Goal: Task Accomplishment & Management: Complete application form

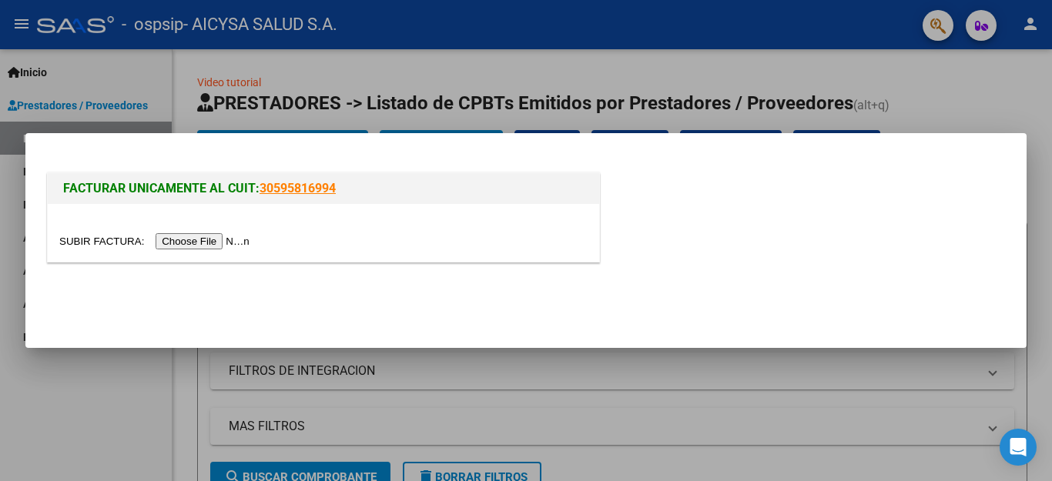
click at [233, 237] on input "file" at bounding box center [156, 241] width 195 height 16
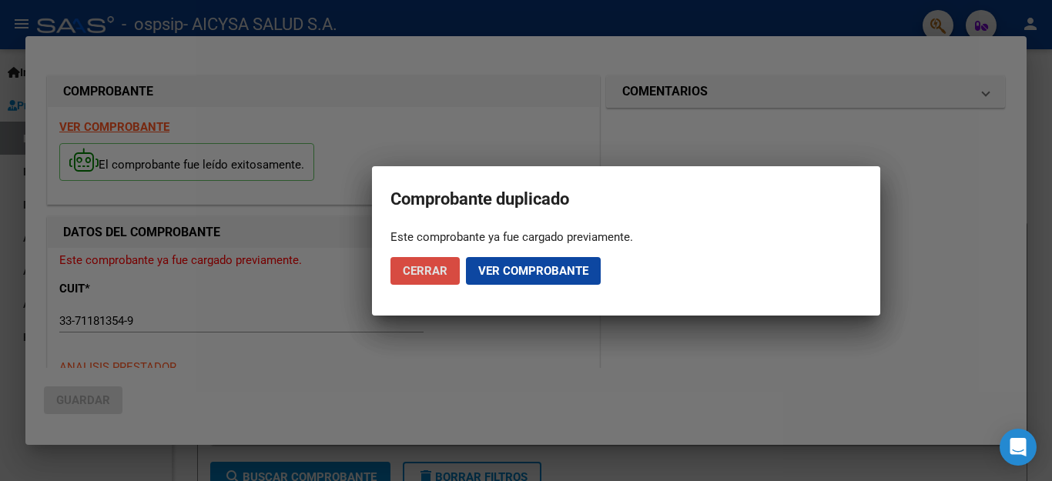
click at [424, 270] on span "Cerrar" at bounding box center [425, 271] width 45 height 14
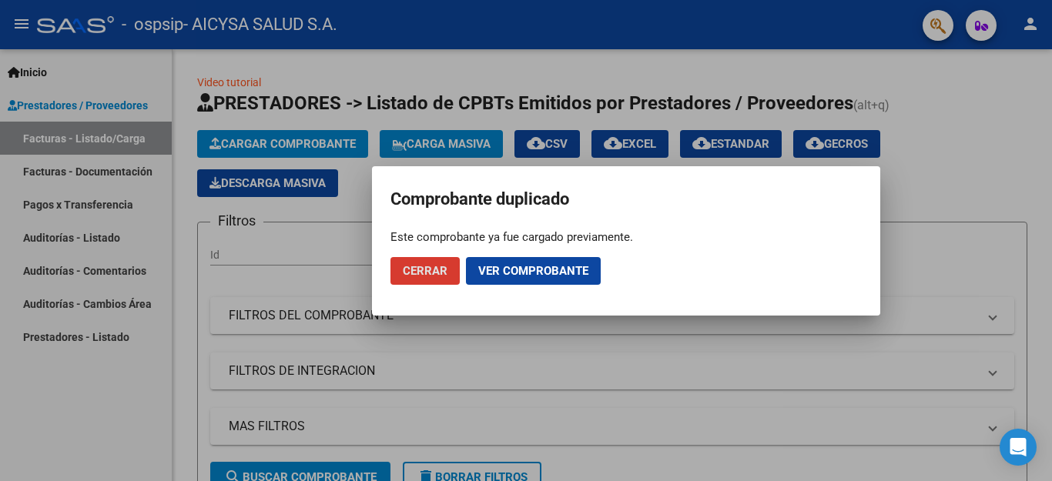
click at [424, 272] on span "Cerrar" at bounding box center [425, 271] width 45 height 14
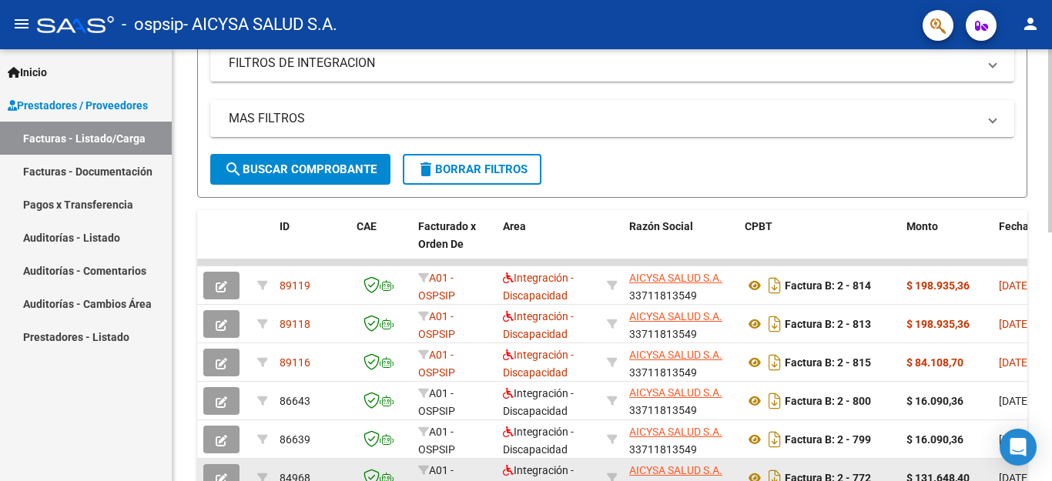
scroll to position [2, 0]
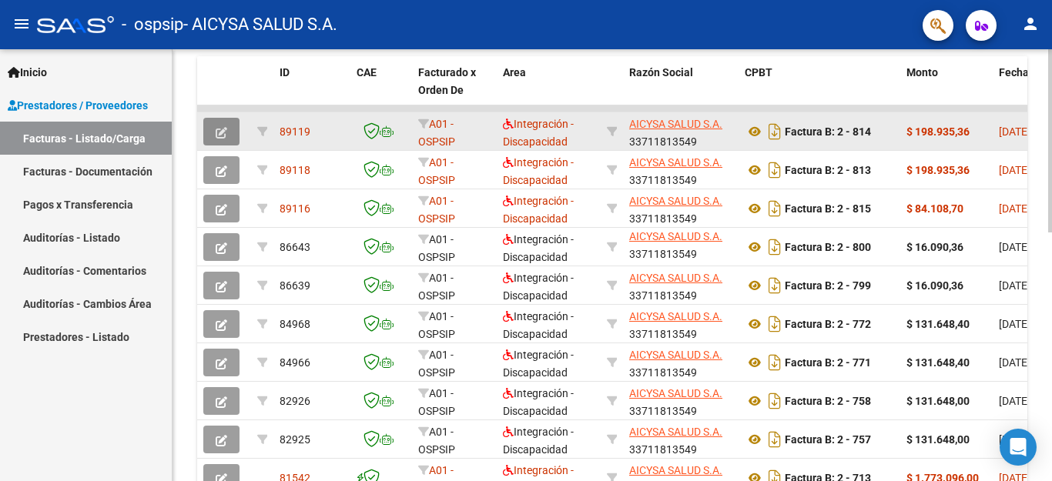
click at [228, 133] on button "button" at bounding box center [221, 132] width 36 height 28
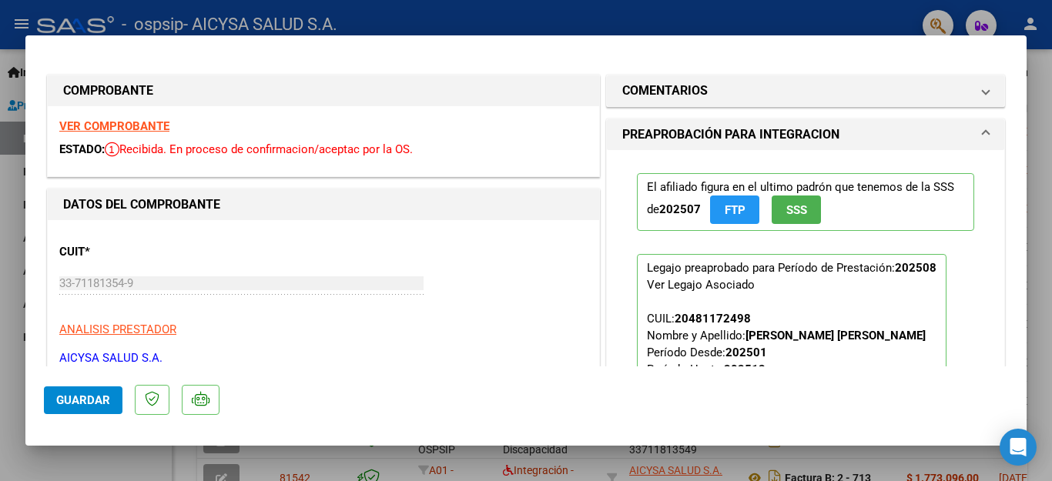
scroll to position [77, 0]
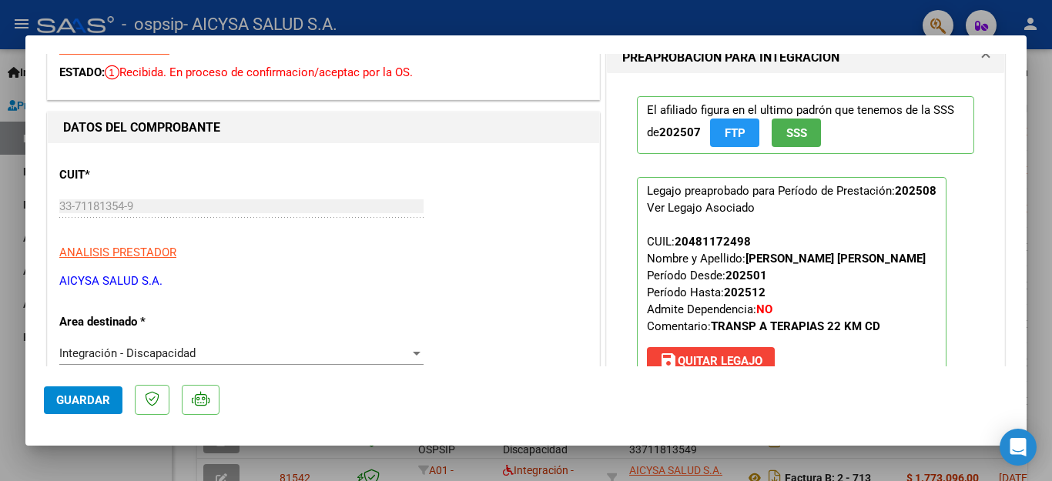
drag, startPoint x: 857, startPoint y: 293, endPoint x: 850, endPoint y: 310, distance: 18.3
click at [852, 310] on p "Legajo preaprobado para Período de Prestación: 202508 Ver Legajo Asociado CUIL:…" at bounding box center [792, 279] width 310 height 205
click at [279, 179] on div "CUIT * 33-71181354-9 Ingresar CUIT ANALISIS PRESTADOR AICYSA SALUD S.A. ARCA Pa…" at bounding box center [323, 223] width 528 height 136
